Goal: Task Accomplishment & Management: Use online tool/utility

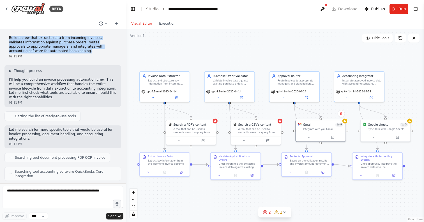
drag, startPoint x: 9, startPoint y: 38, endPoint x: 49, endPoint y: 52, distance: 42.3
click at [49, 52] on p "Build a crew that extracts data from incoming invoices, validates information a…" at bounding box center [63, 44] width 108 height 17
copy p "Build a crew that extracts data from incoming invoices, validates information a…"
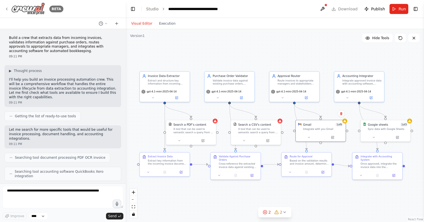
click at [6, 8] on icon at bounding box center [6, 9] width 4 height 4
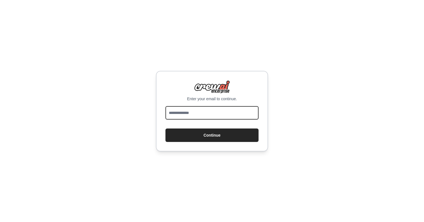
click at [192, 115] on input "email" at bounding box center [212, 112] width 93 height 13
type input "**********"
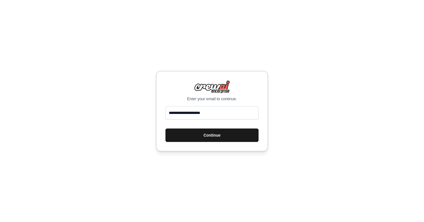
click at [206, 137] on button "Continue" at bounding box center [212, 135] width 93 height 13
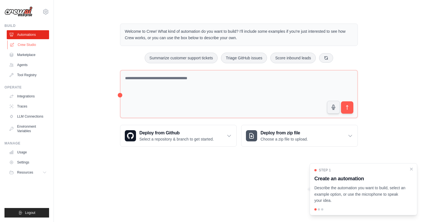
click at [33, 45] on link "Crew Studio" at bounding box center [28, 44] width 42 height 9
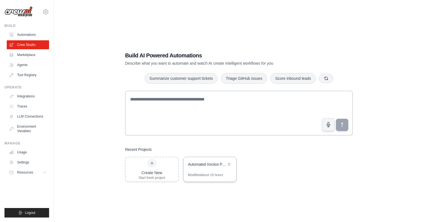
click at [208, 164] on div "Automated Invoice Processing System" at bounding box center [207, 165] width 38 height 6
click at [326, 78] on icon "button" at bounding box center [326, 78] width 4 height 4
click at [233, 79] on button "Process invoices automatically" at bounding box center [232, 78] width 63 height 11
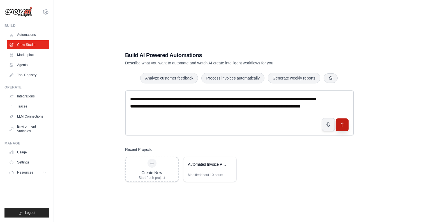
click at [342, 124] on icon "submit" at bounding box center [342, 125] width 6 height 6
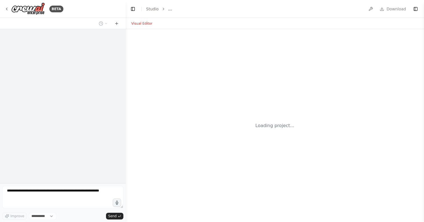
select select "****"
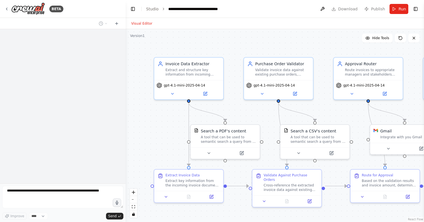
scroll to position [268, 0]
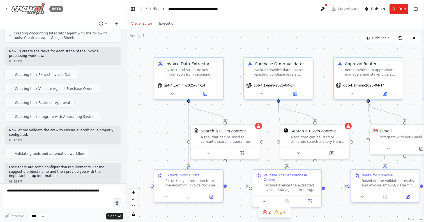
click at [8, 8] on icon at bounding box center [6, 9] width 4 height 4
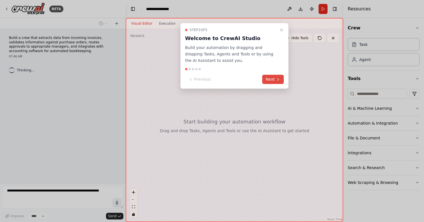
click at [271, 81] on button "Next" at bounding box center [273, 79] width 22 height 9
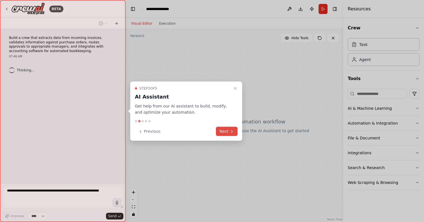
click at [229, 132] on button "Next" at bounding box center [227, 131] width 22 height 9
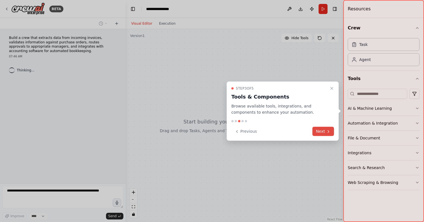
click at [327, 131] on icon at bounding box center [328, 131] width 4 height 4
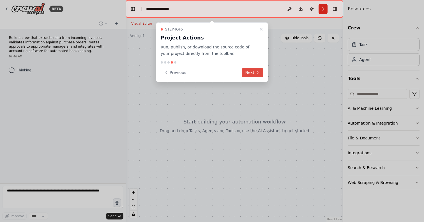
click at [254, 72] on button "Next" at bounding box center [253, 72] width 22 height 9
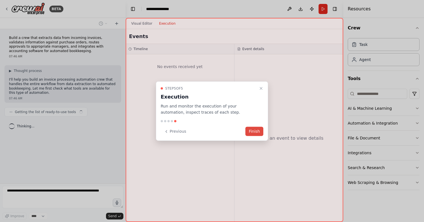
click at [253, 134] on button "Finish" at bounding box center [254, 131] width 18 height 9
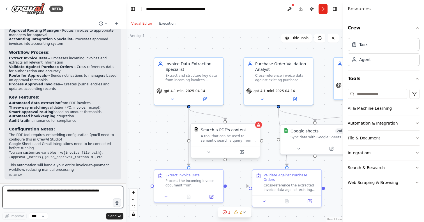
scroll to position [485, 0]
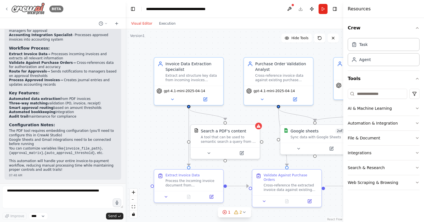
click at [5, 8] on icon at bounding box center [6, 9] width 4 height 4
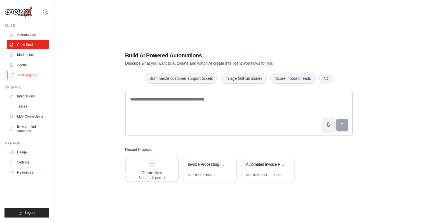
click at [28, 75] on link "Tool Registry" at bounding box center [28, 75] width 42 height 9
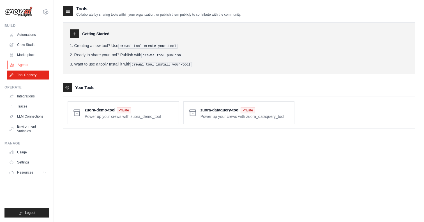
click at [32, 63] on link "Agents" at bounding box center [28, 65] width 42 height 9
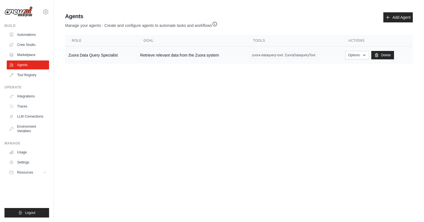
click at [160, 55] on td "Retrieve relevant data from the Zuora system" at bounding box center [191, 56] width 109 height 18
